Goal: Information Seeking & Learning: Check status

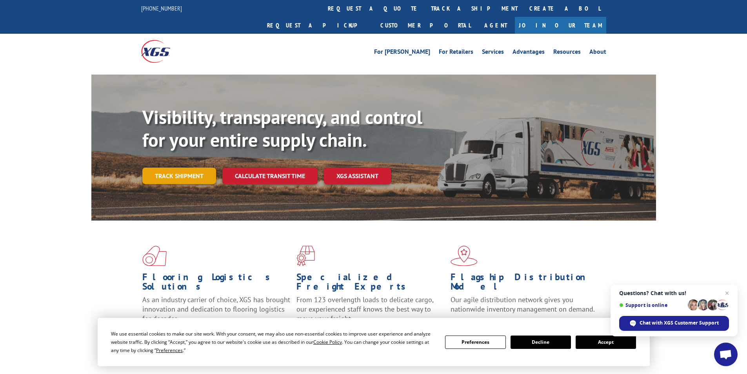
click at [188, 167] on link "Track shipment" at bounding box center [179, 175] width 74 height 16
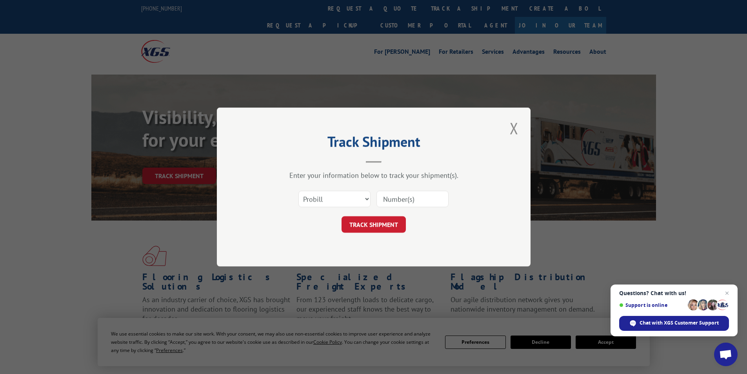
paste input "2822442"
type input "2822442"
drag, startPoint x: 318, startPoint y: 198, endPoint x: 320, endPoint y: 204, distance: 6.8
click at [318, 198] on select "Select category... Probill BOL PO" at bounding box center [334, 199] width 72 height 16
select select "bol"
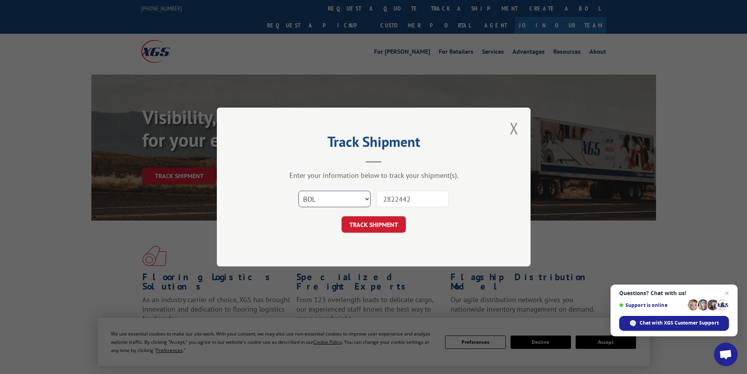
click at [298, 191] on select "Select category... Probill BOL PO" at bounding box center [334, 199] width 72 height 16
click at [365, 224] on button "TRACK SHIPMENT" at bounding box center [373, 224] width 64 height 16
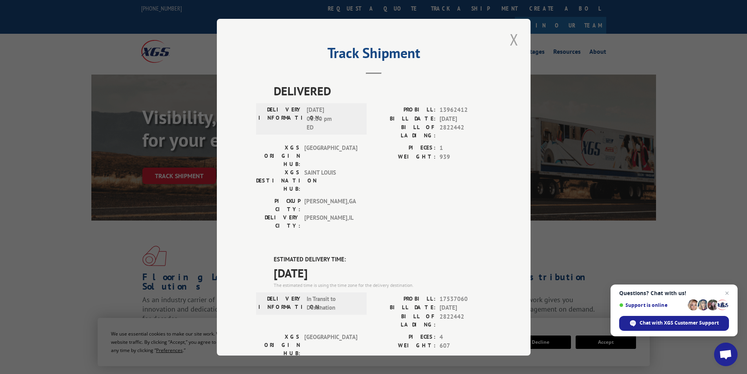
click at [510, 40] on button "Close modal" at bounding box center [513, 40] width 13 height 22
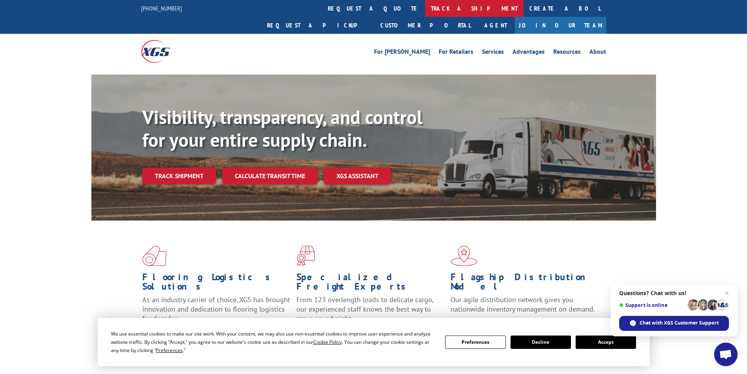
click at [425, 4] on link "track a shipment" at bounding box center [474, 8] width 98 height 17
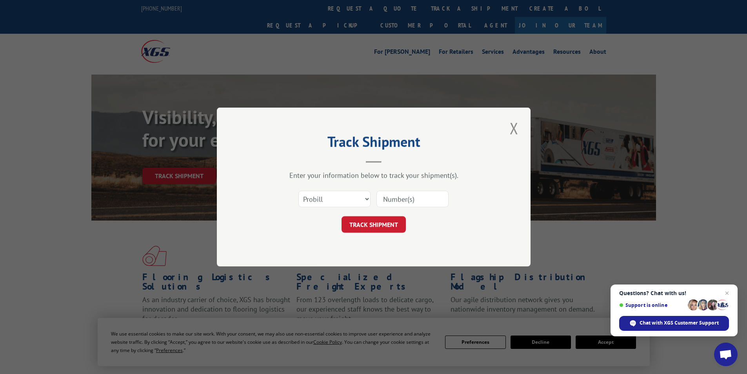
paste input "2818375"
type input "2818375"
click at [342, 207] on select "Select category... Probill BOL PO" at bounding box center [334, 199] width 72 height 16
select select "bol"
click at [298, 191] on select "Select category... Probill BOL PO" at bounding box center [334, 199] width 72 height 16
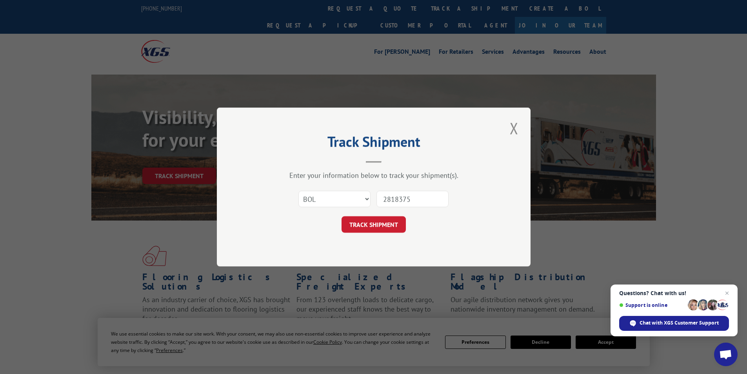
click at [358, 227] on button "TRACK SHIPMENT" at bounding box center [373, 224] width 64 height 16
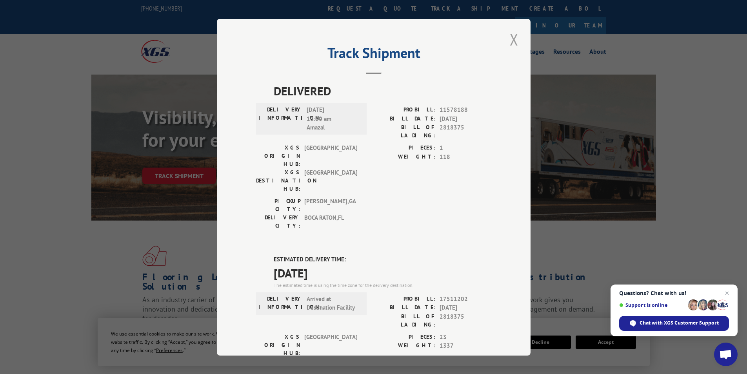
click at [512, 45] on button "Close modal" at bounding box center [513, 40] width 13 height 22
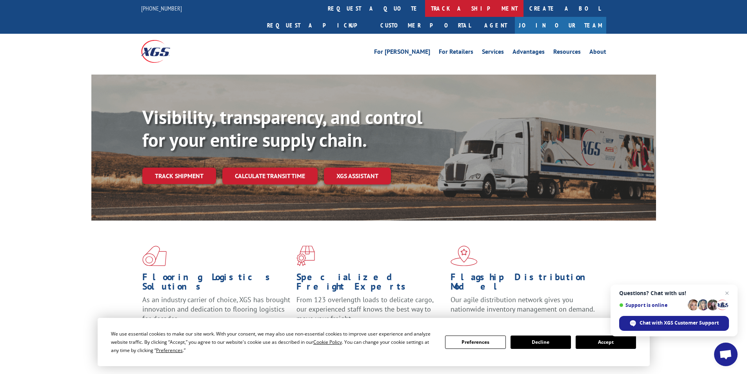
click at [425, 13] on link "track a shipment" at bounding box center [474, 8] width 98 height 17
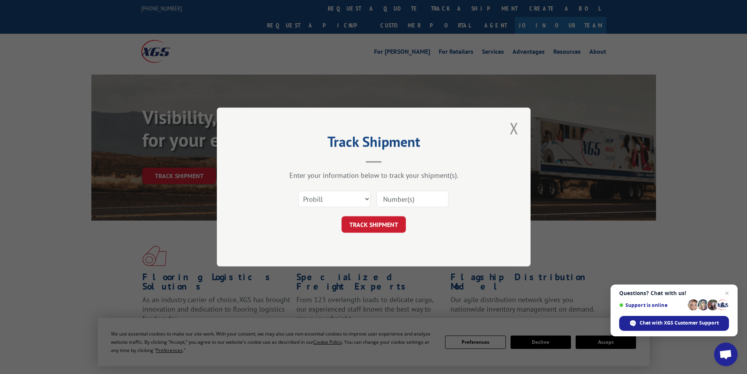
paste input "2819395"
type input "2819395"
drag, startPoint x: 334, startPoint y: 196, endPoint x: 332, endPoint y: 202, distance: 6.9
click at [334, 196] on select "Select category... Probill BOL PO" at bounding box center [334, 199] width 72 height 16
select select "bol"
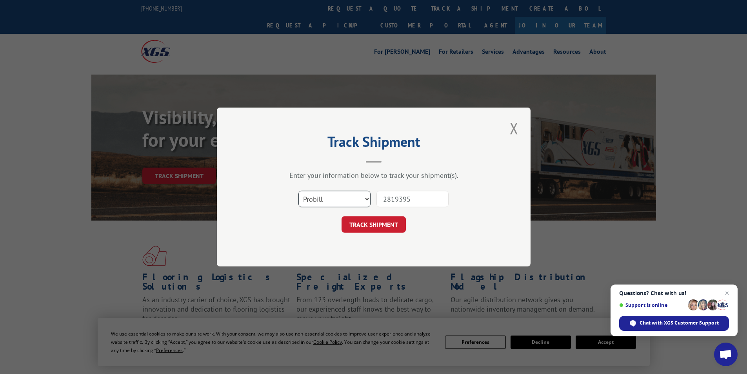
click at [298, 191] on select "Select category... Probill BOL PO" at bounding box center [334, 199] width 72 height 16
click at [372, 230] on button "TRACK SHIPMENT" at bounding box center [373, 224] width 64 height 16
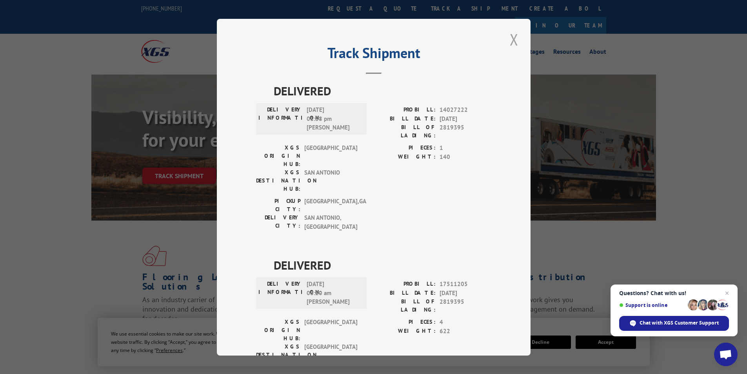
click at [513, 42] on button "Close modal" at bounding box center [513, 40] width 13 height 22
